Goal: Task Accomplishment & Management: Use online tool/utility

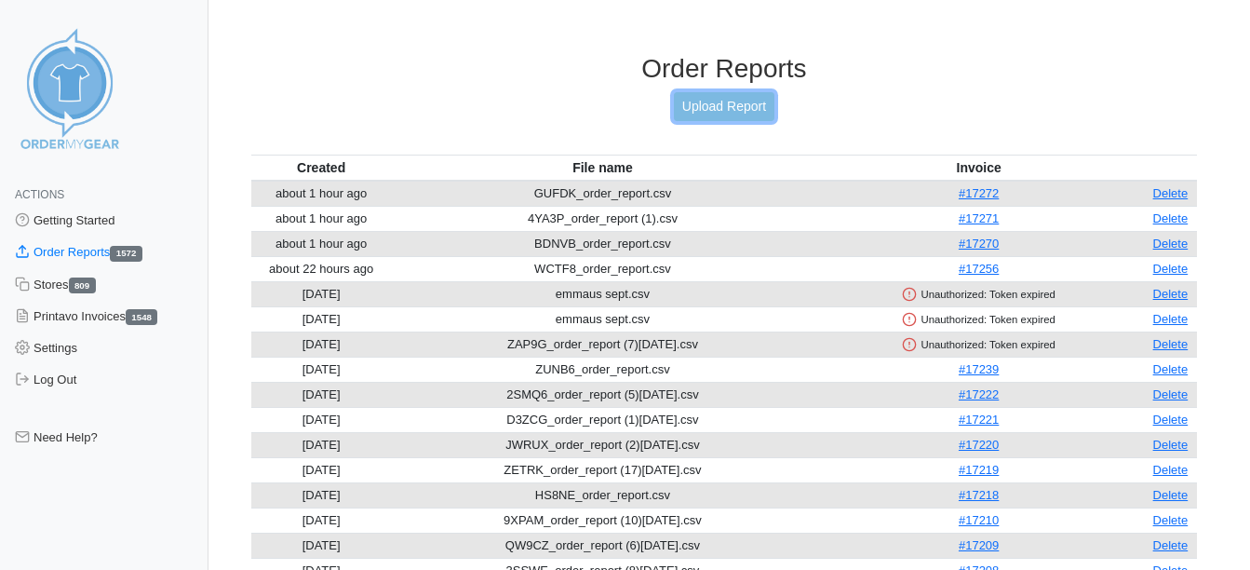
click at [762, 98] on link "Upload Report" at bounding box center [724, 106] width 101 height 29
click at [713, 112] on link "Upload Report" at bounding box center [724, 106] width 101 height 29
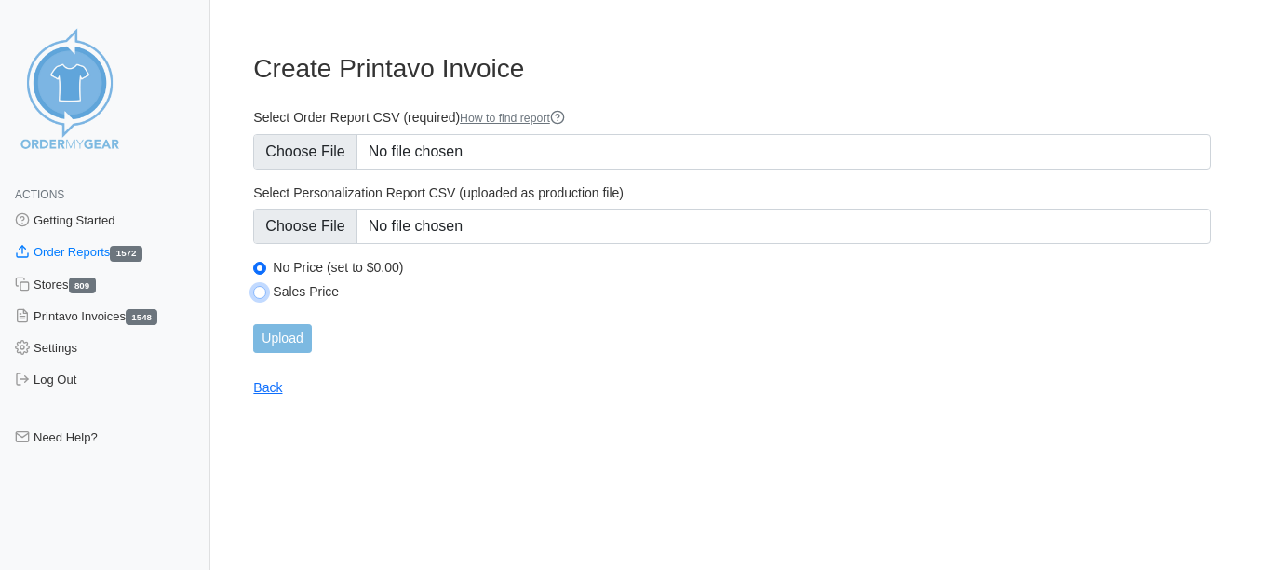
click at [262, 288] on input "Sales Price" at bounding box center [259, 292] width 13 height 13
radio input "true"
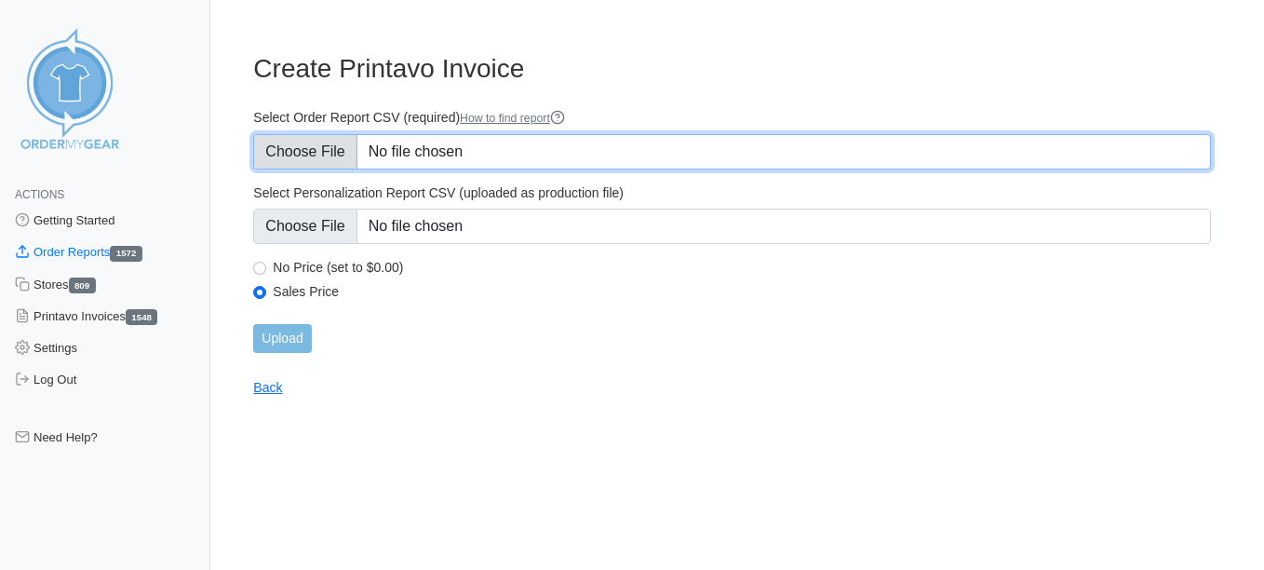
click at [290, 151] on input "Select Order Report CSV (required) How to find report" at bounding box center [732, 151] width 958 height 35
type input "C:\fakepath\E9YXV_order_report.csv"
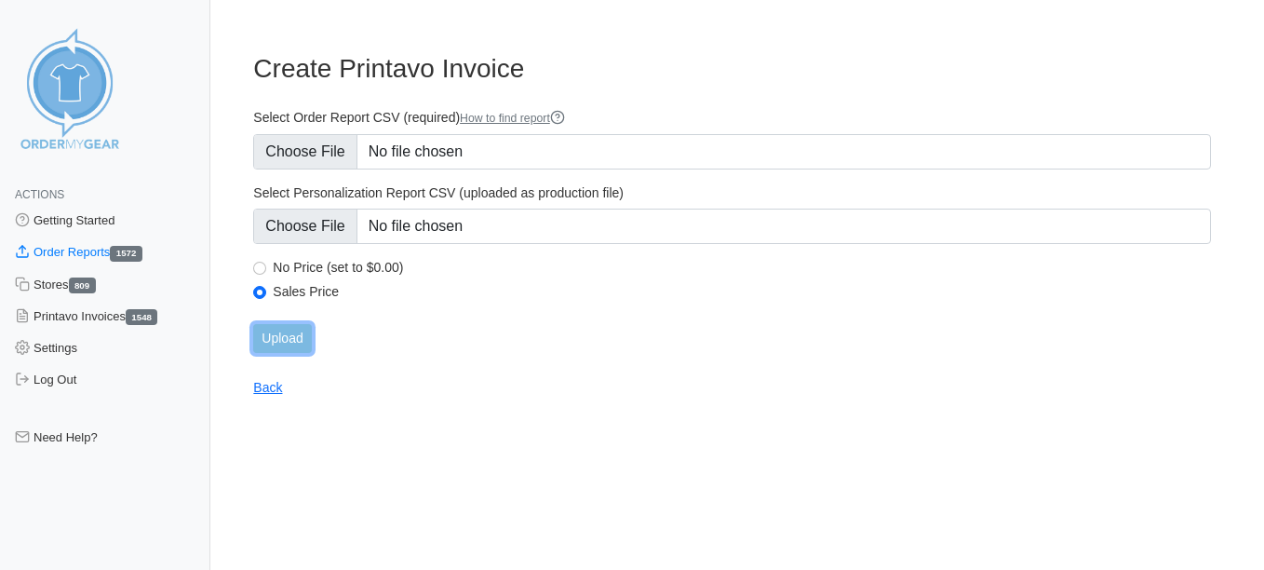
click at [288, 337] on input "Upload" at bounding box center [282, 338] width 58 height 29
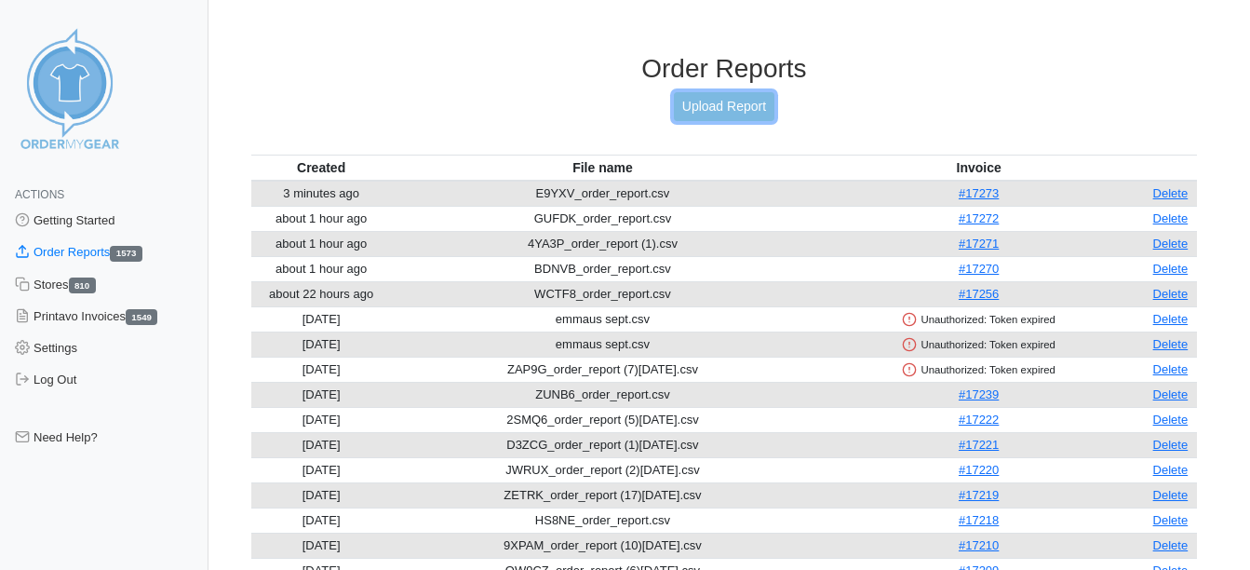
click at [738, 98] on link "Upload Report" at bounding box center [724, 106] width 101 height 29
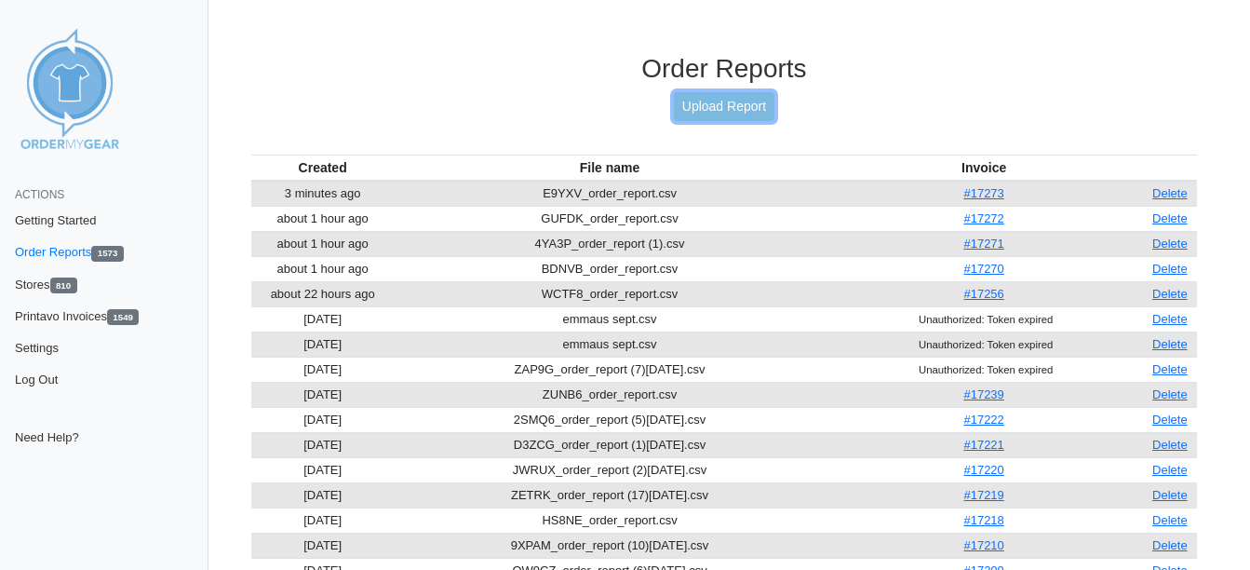
click at [695, 112] on link "Upload Report" at bounding box center [724, 106] width 101 height 29
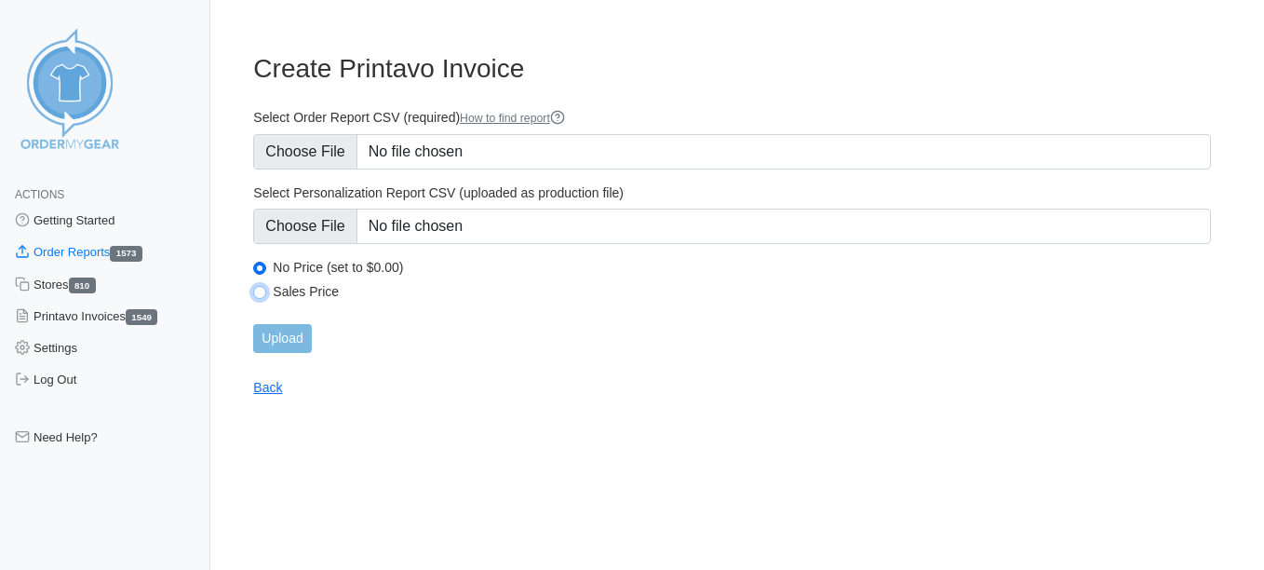
click at [260, 295] on input "Sales Price" at bounding box center [259, 292] width 13 height 13
radio input "true"
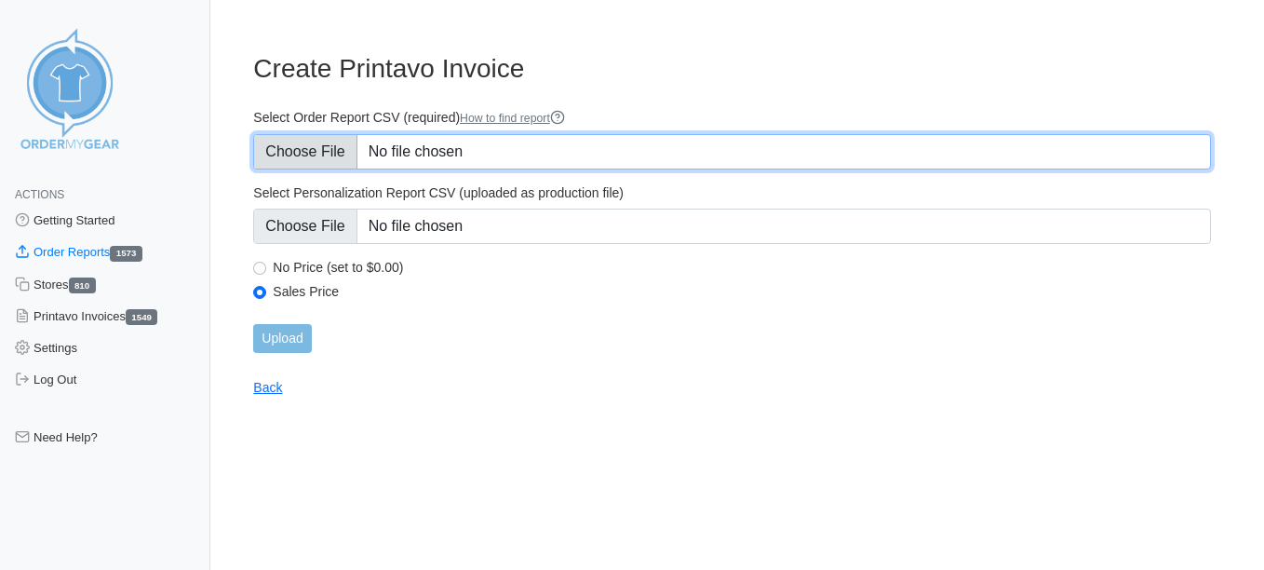
click at [296, 142] on input "Select Order Report CSV (required) How to find report" at bounding box center [732, 151] width 958 height 35
type input "C:\fakepath\2WED9_order_report.csv"
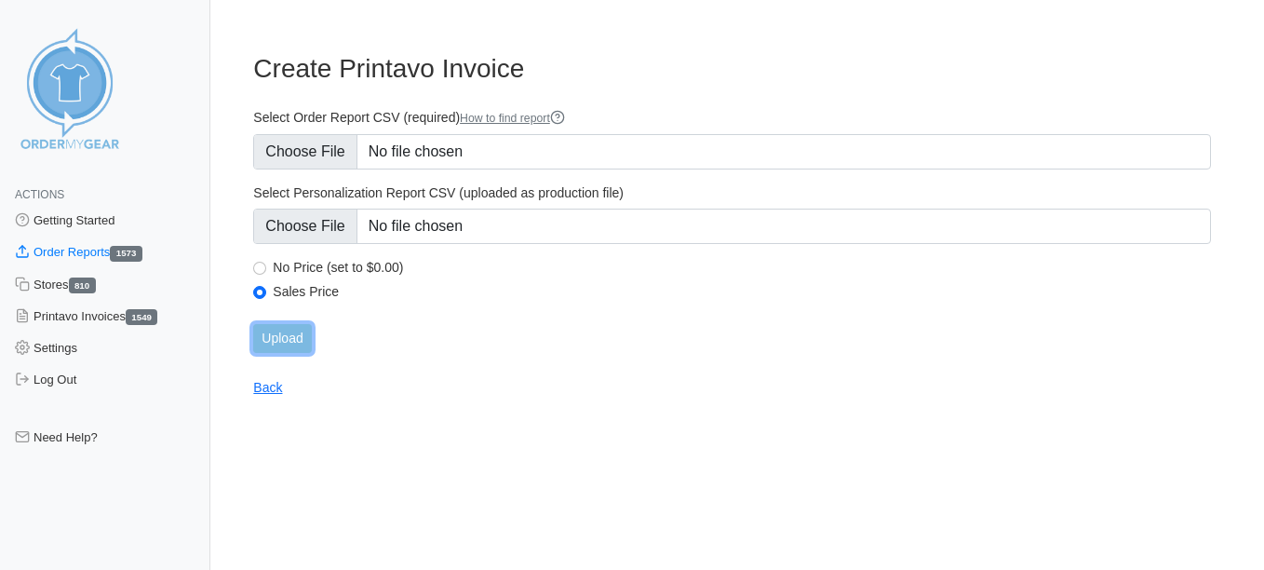
click at [278, 339] on input "Upload" at bounding box center [282, 338] width 58 height 29
